Goal: Information Seeking & Learning: Find specific fact

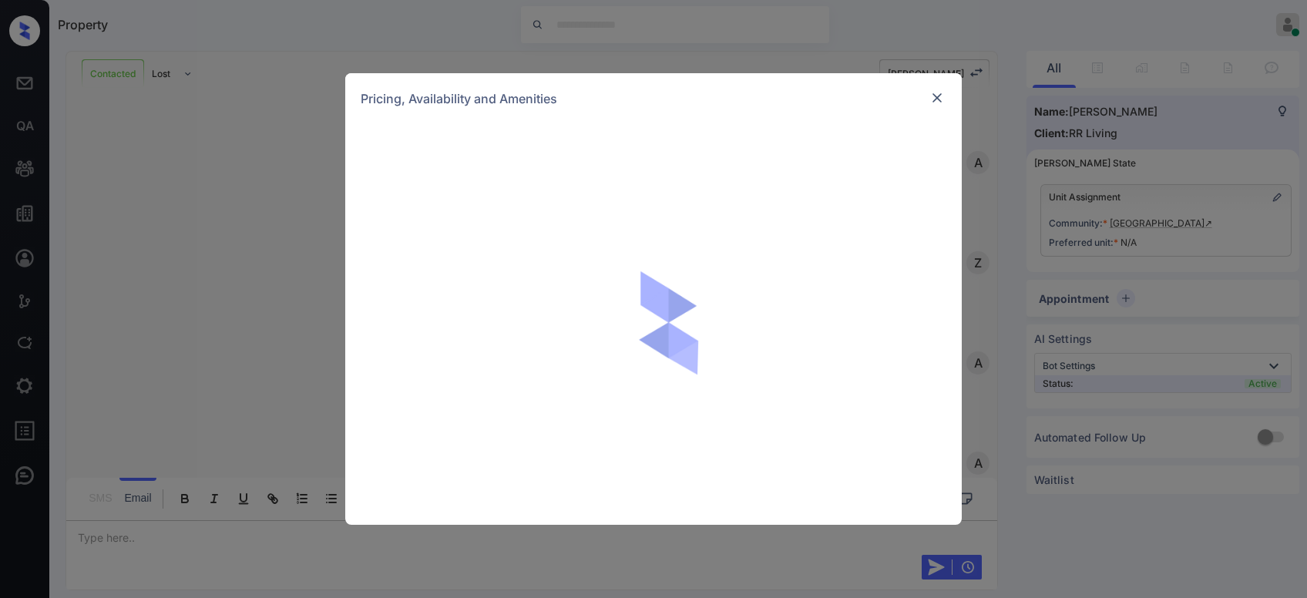
scroll to position [838, 0]
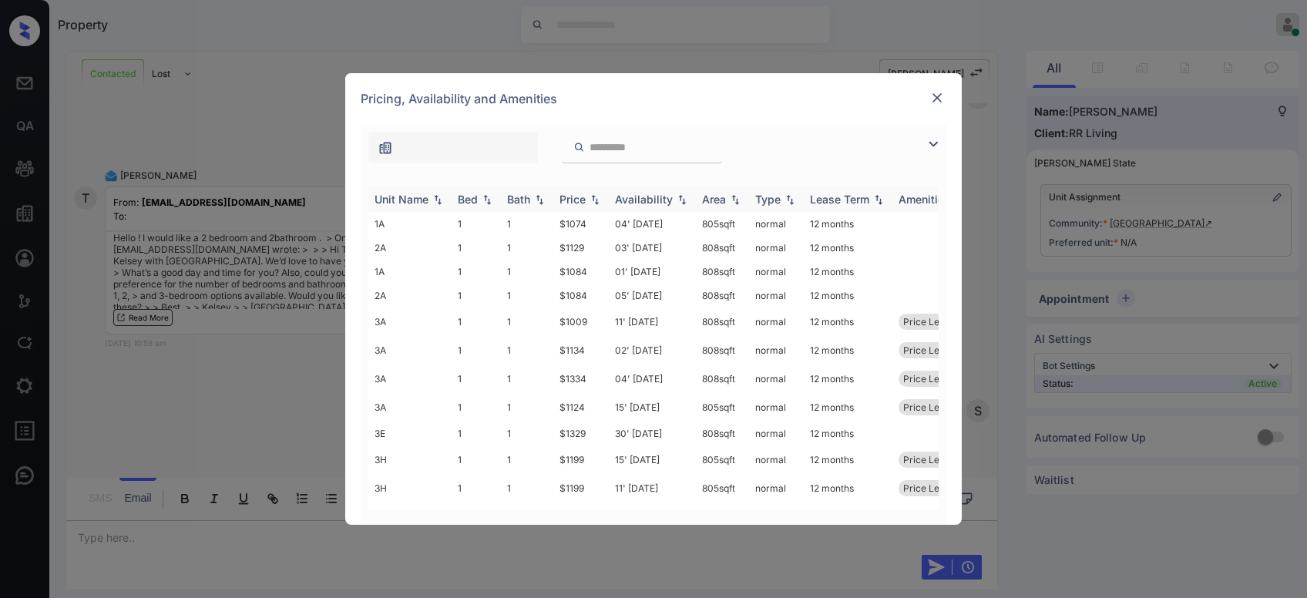
click at [478, 199] on div "Bed" at bounding box center [476, 199] width 37 height 13
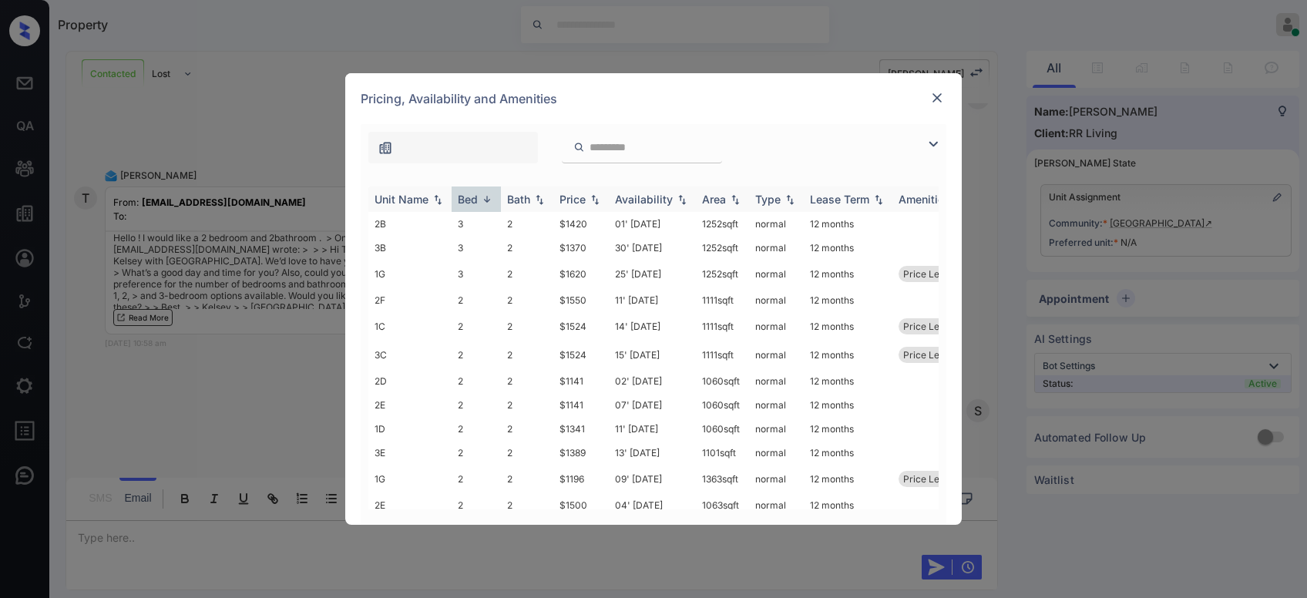
click at [570, 197] on div "Price" at bounding box center [572, 199] width 26 height 13
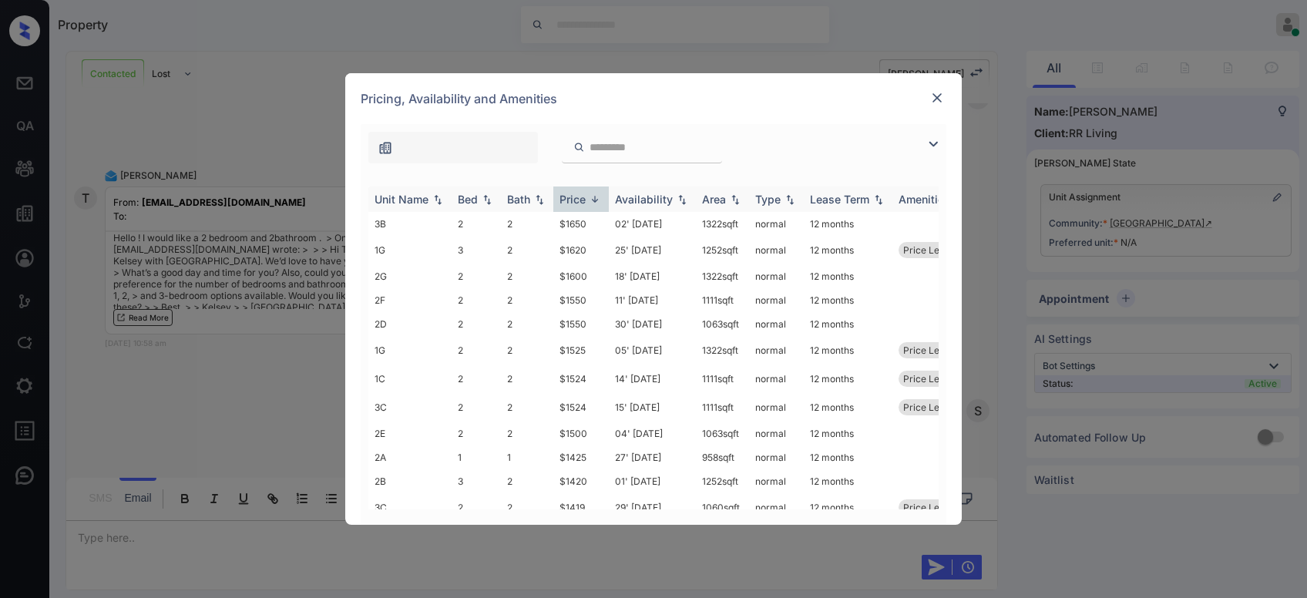
click at [570, 197] on div "Price" at bounding box center [572, 199] width 26 height 13
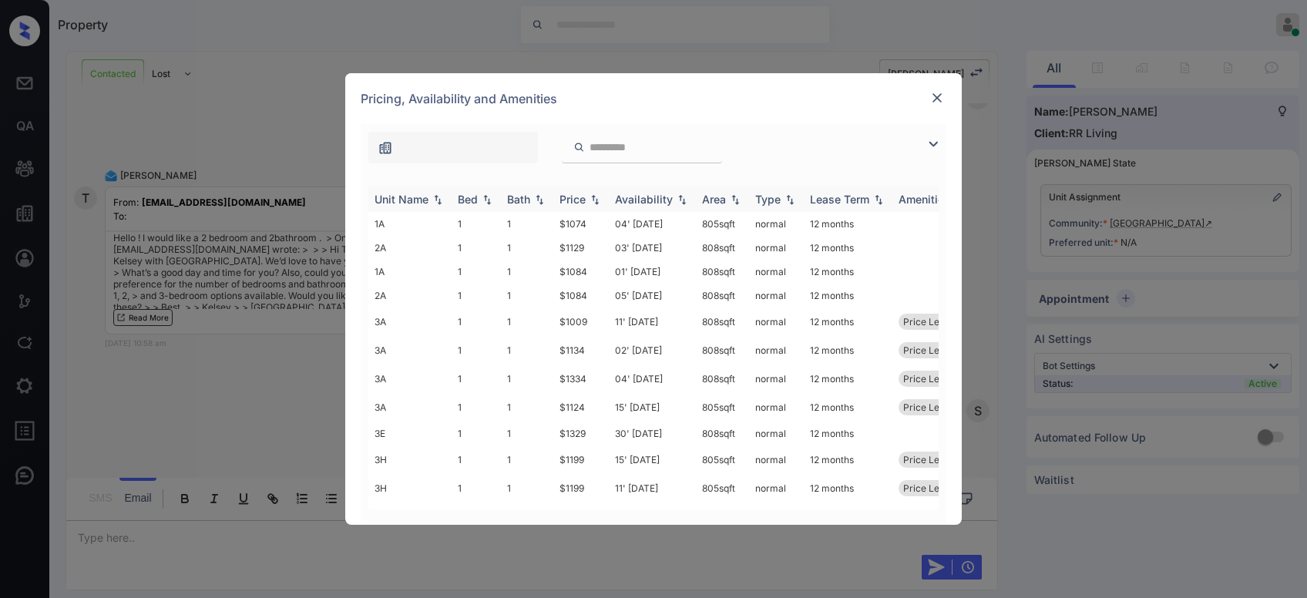
click at [570, 197] on div "Price" at bounding box center [572, 199] width 26 height 13
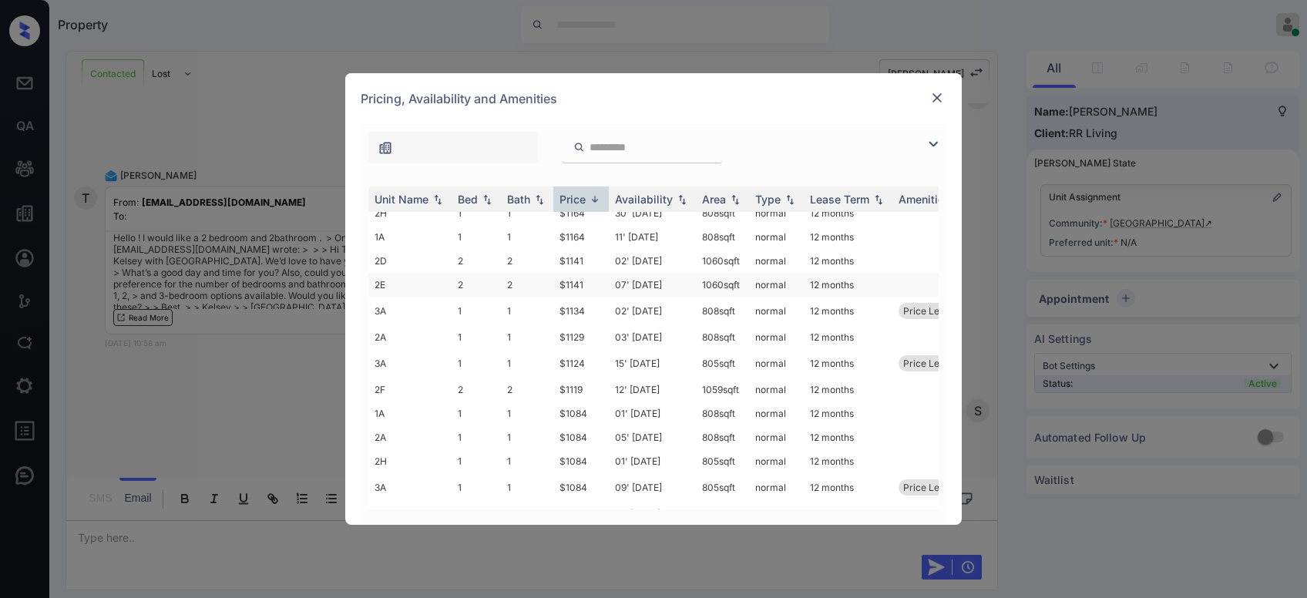
scroll to position [734, 0]
click at [577, 250] on td "$1141" at bounding box center [580, 262] width 55 height 24
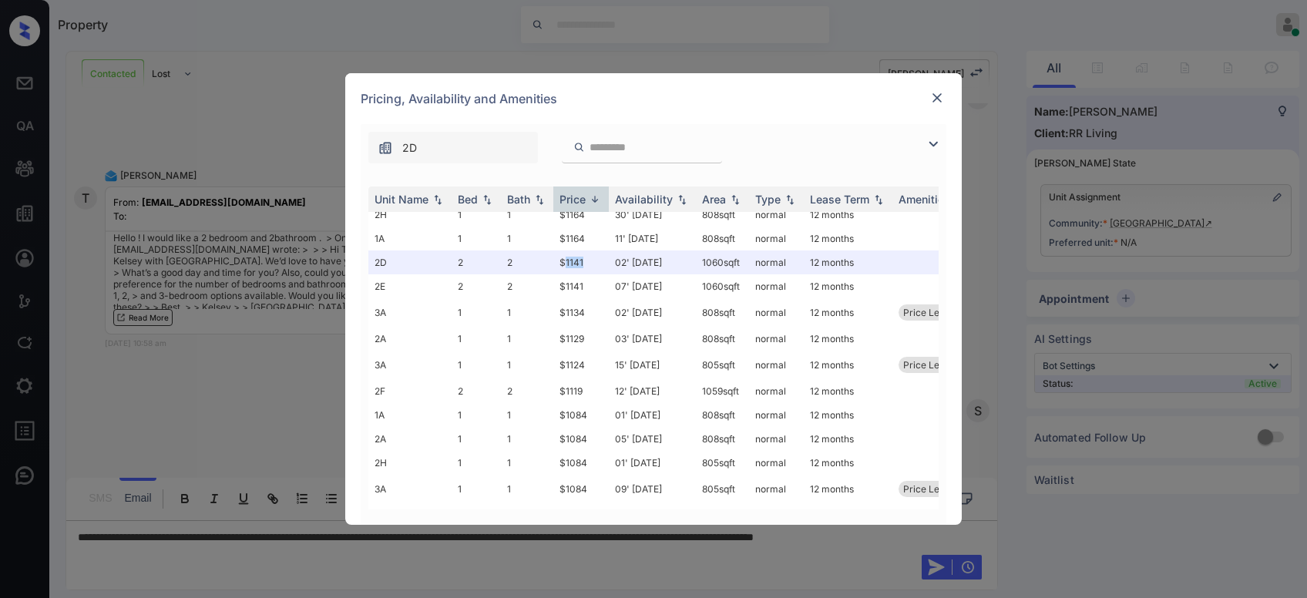
click at [932, 98] on img at bounding box center [936, 97] width 15 height 15
